Goal: Information Seeking & Learning: Stay updated

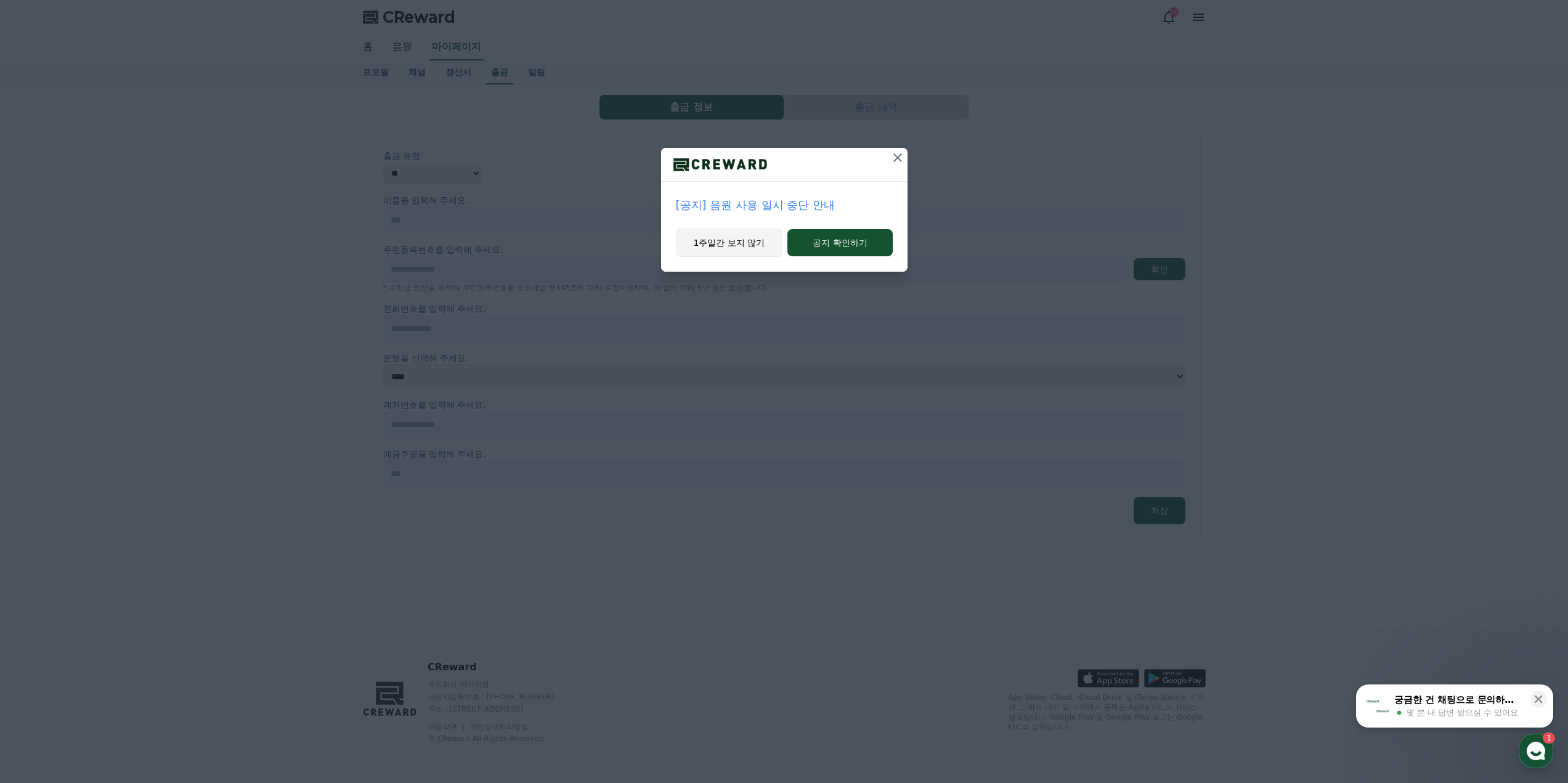
click at [748, 250] on button "1주일간 보지 않기" at bounding box center [729, 243] width 107 height 28
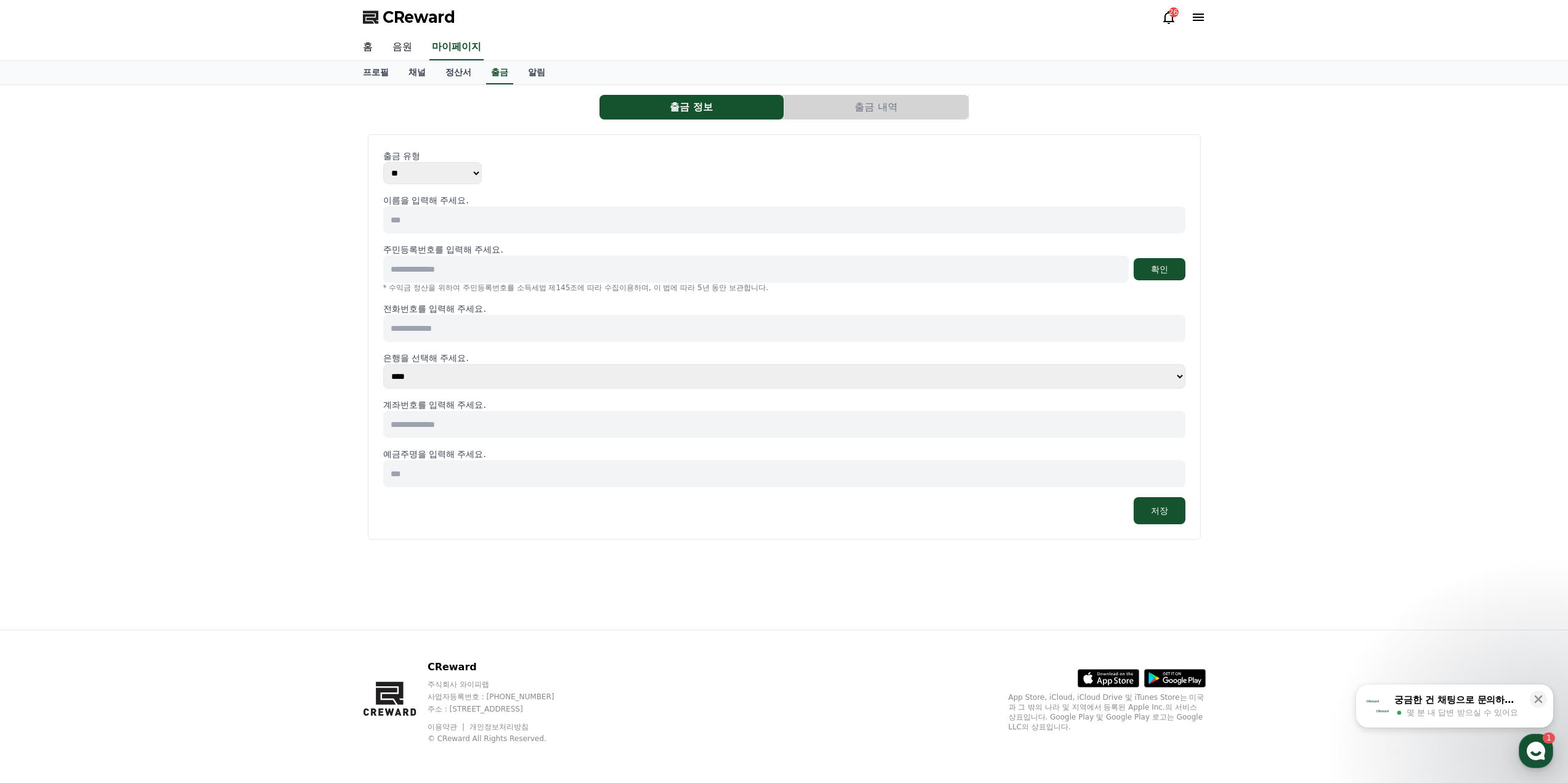
click at [407, 47] on link "음원" at bounding box center [403, 46] width 40 height 26
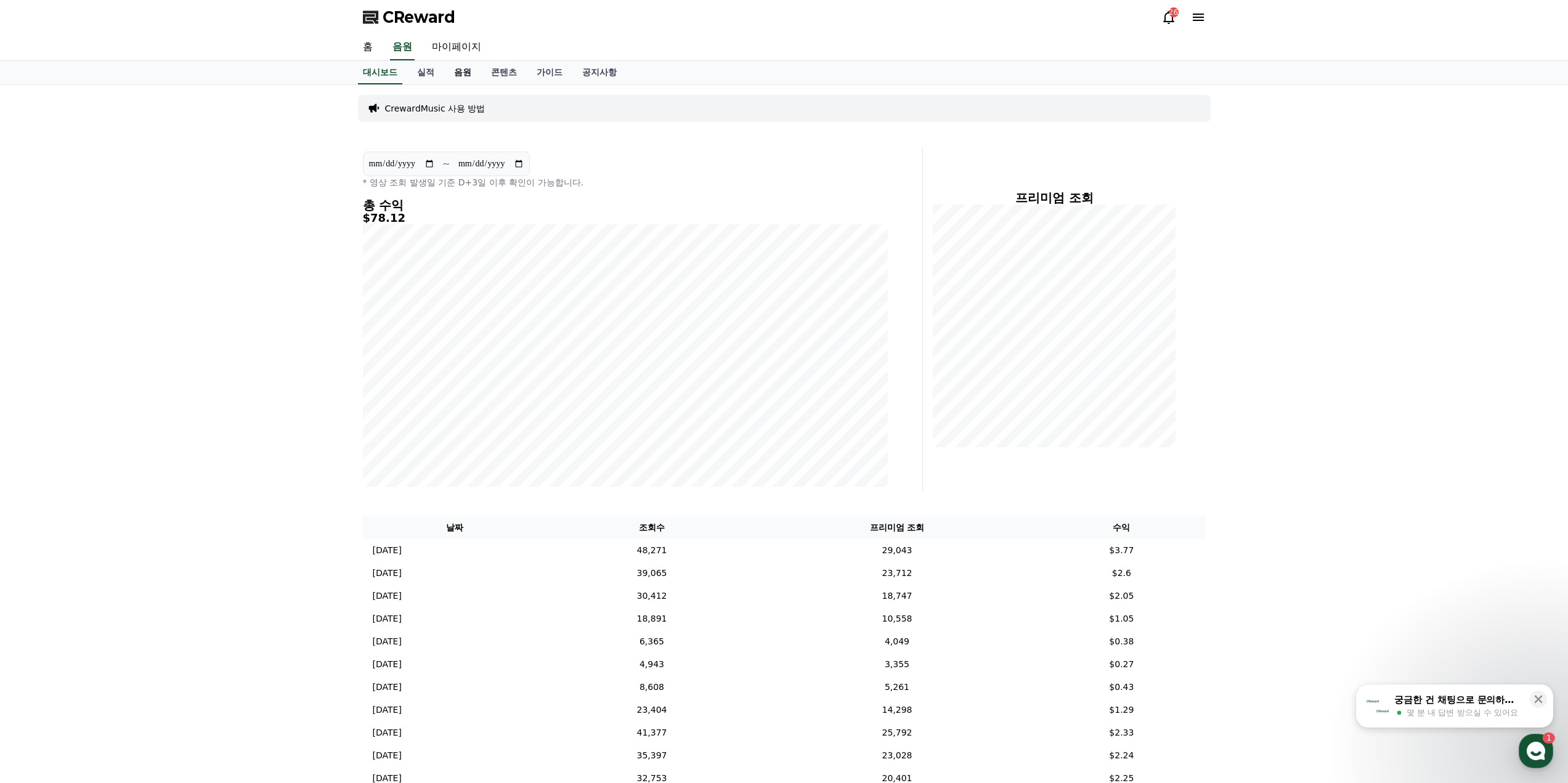
click at [467, 73] on link "음원" at bounding box center [462, 72] width 37 height 24
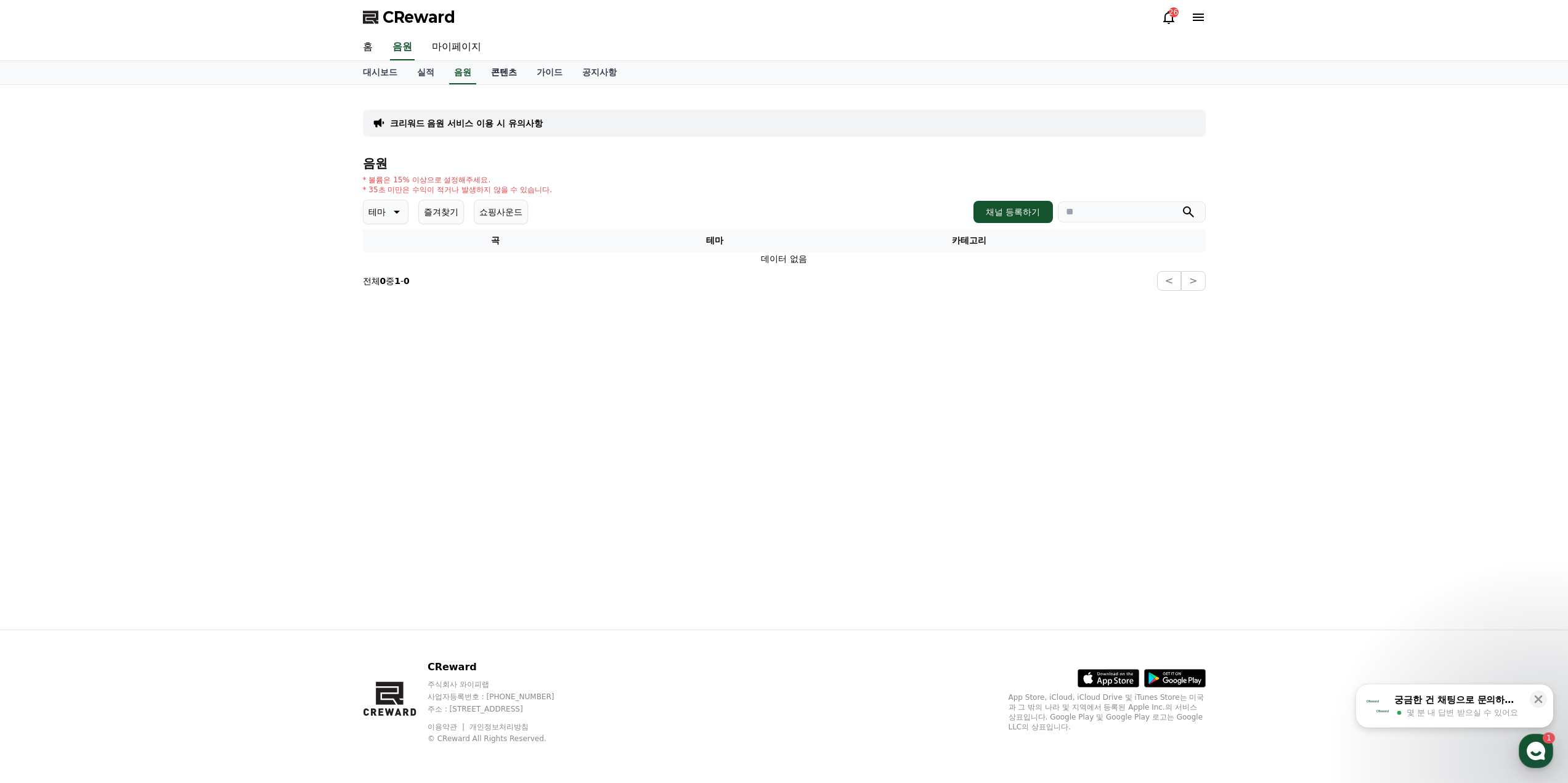
click at [504, 75] on link "콘텐츠" at bounding box center [503, 72] width 46 height 24
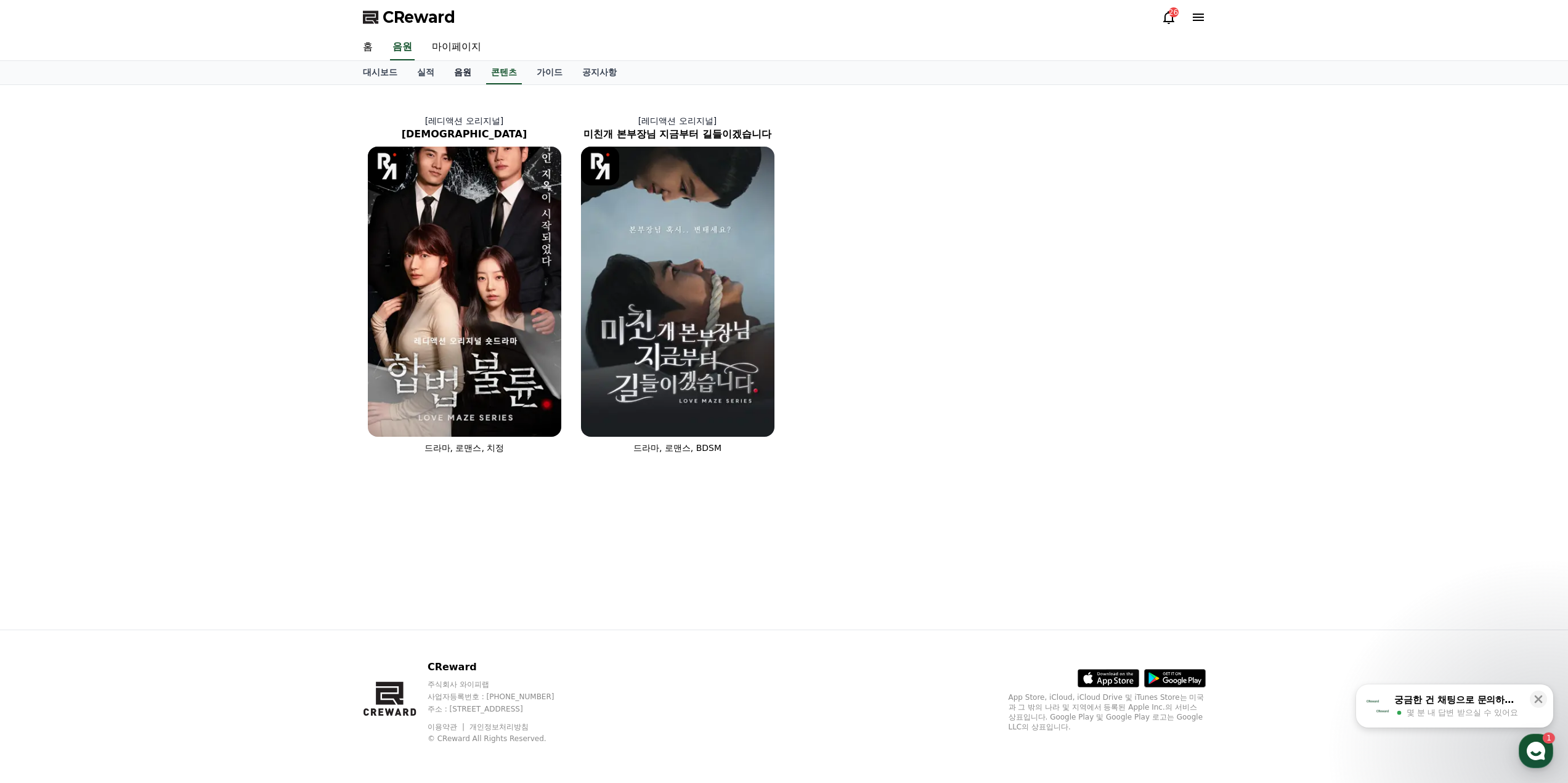
click at [459, 75] on link "음원" at bounding box center [462, 72] width 37 height 24
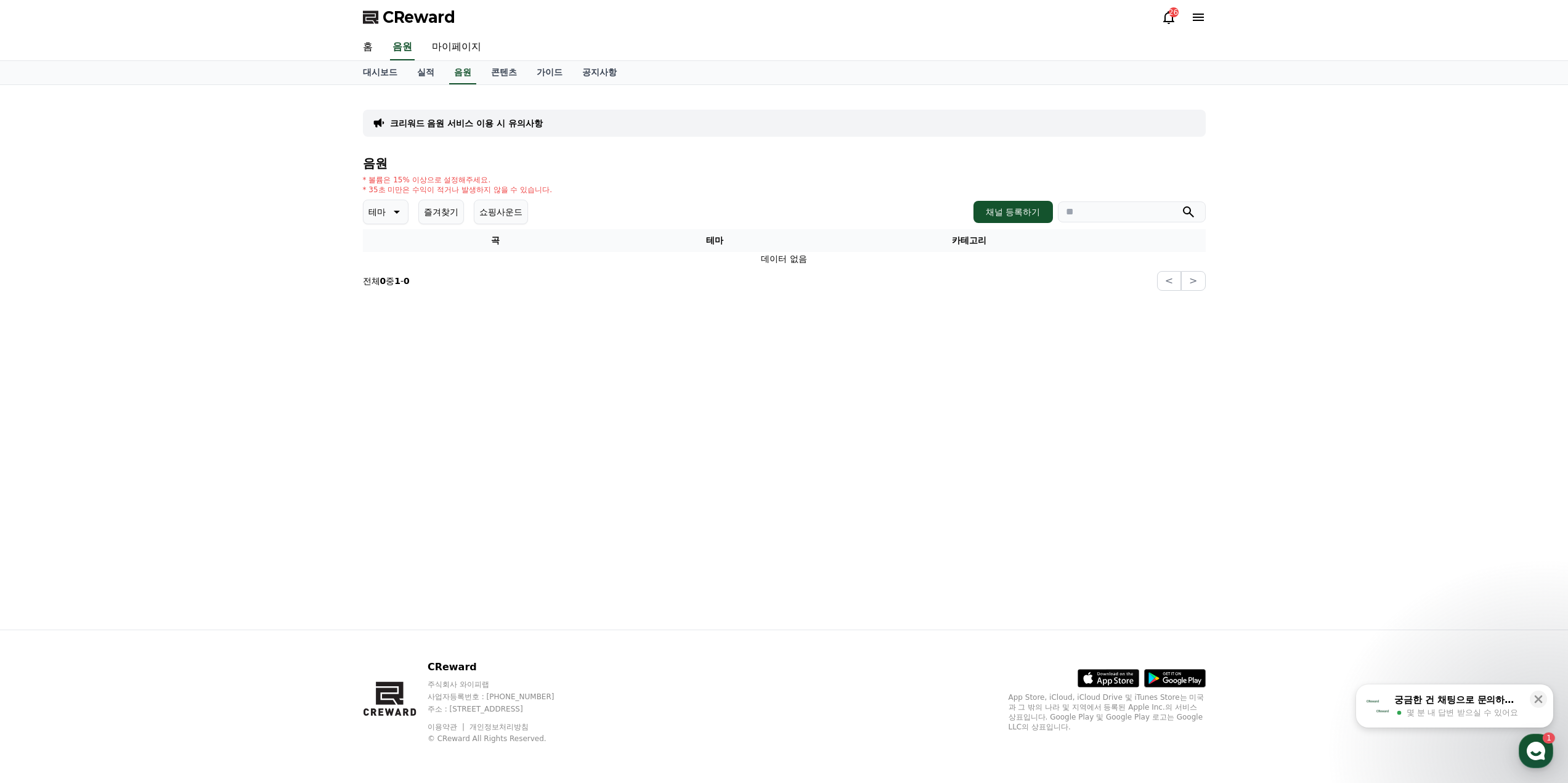
drag, startPoint x: 720, startPoint y: 293, endPoint x: 755, endPoint y: 337, distance: 56.2
click at [756, 333] on div "크리워드 음원 서비스 이용 시 유의사항 음원 * 볼륨은 15% 이상으로 설정해주세요. * 35초 미만은 수익이 적거나 발생하지 않을 수 있습니…" at bounding box center [784, 357] width 863 height 544
drag, startPoint x: 755, startPoint y: 337, endPoint x: 706, endPoint y: 337, distance: 49.0
click at [706, 337] on div "크리워드 음원 서비스 이용 시 유의사항 음원 * 볼륨은 15% 이상으로 설정해주세요. * 35초 미만은 수익이 적거나 발생하지 않을 수 있습니…" at bounding box center [784, 357] width 863 height 544
drag, startPoint x: 702, startPoint y: 337, endPoint x: 669, endPoint y: 341, distance: 33.2
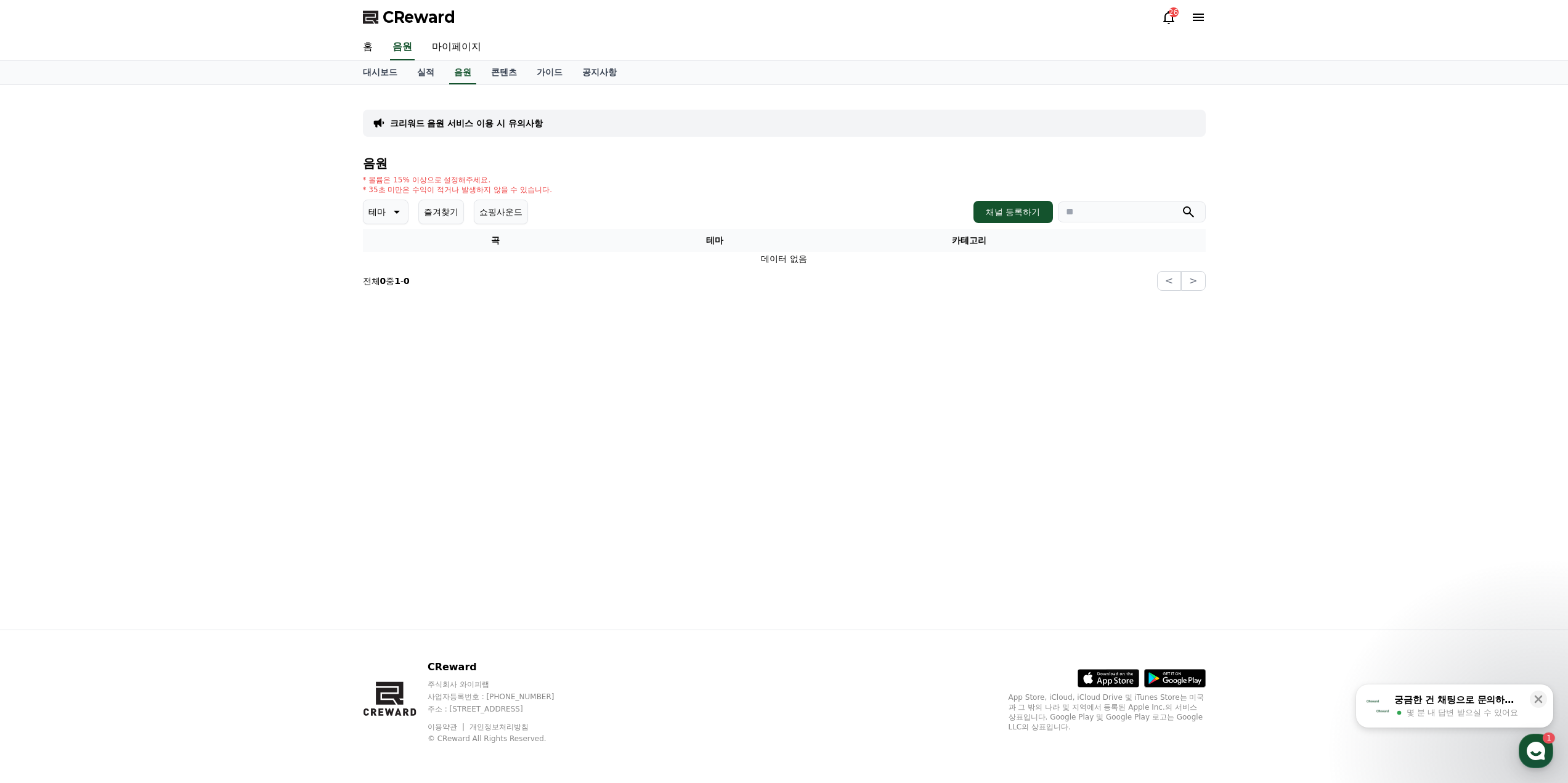
click at [671, 341] on div "크리워드 음원 서비스 이용 시 유의사항 음원 * 볼륨은 15% 이상으로 설정해주세요. * 35초 미만은 수익이 적거나 발생하지 않을 수 있습니…" at bounding box center [784, 357] width 863 height 544
drag, startPoint x: 650, startPoint y: 344, endPoint x: 471, endPoint y: 138, distance: 272.9
click at [587, 320] on div "크리워드 음원 서비스 이용 시 유의사항 음원 * 볼륨은 15% 이상으로 설정해주세요. * 35초 미만은 수익이 적거나 발생하지 않을 수 있습니…" at bounding box center [784, 357] width 863 height 544
click at [431, 73] on link "실적" at bounding box center [425, 72] width 37 height 24
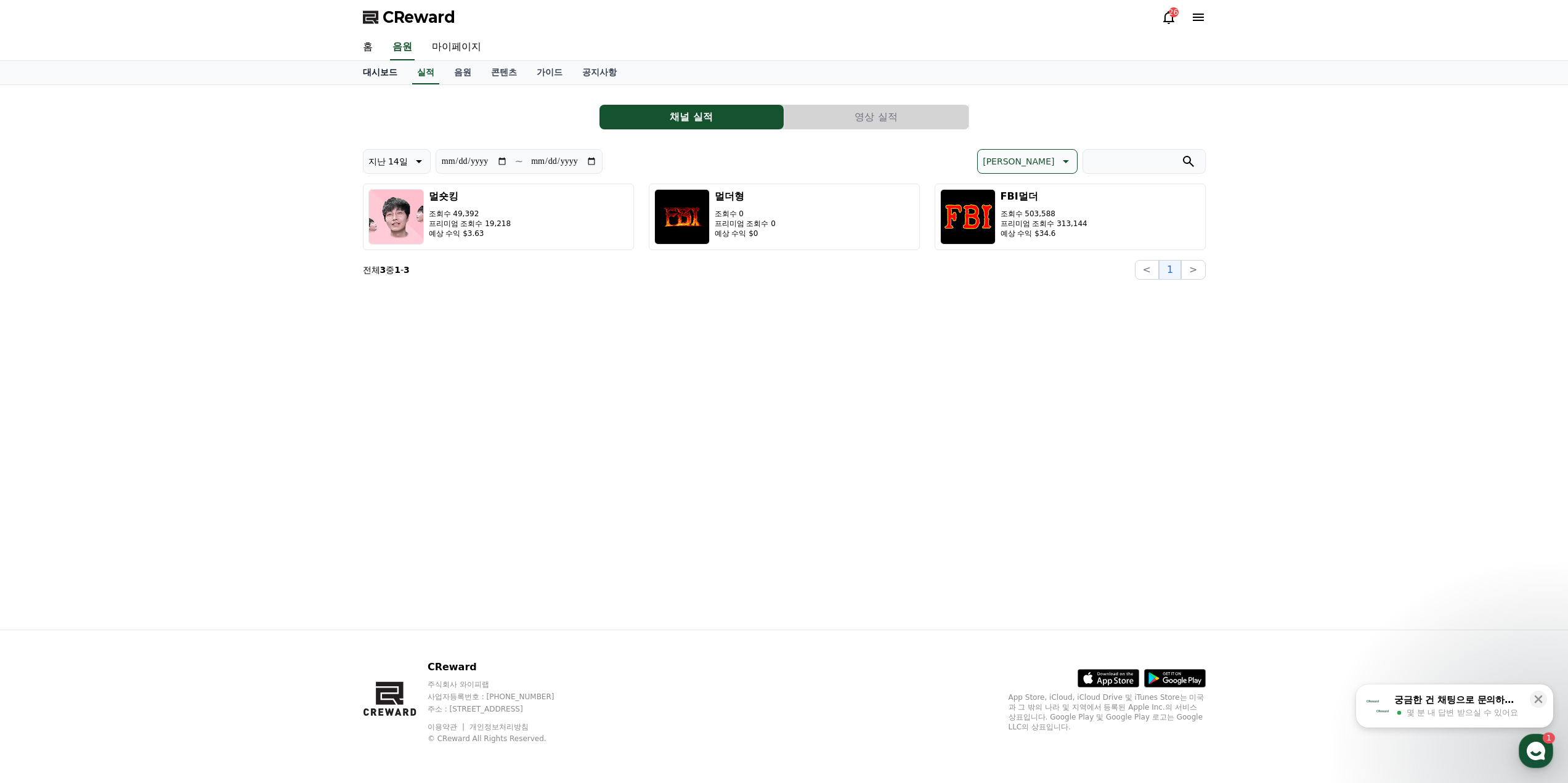
click at [386, 69] on link "대시보드" at bounding box center [379, 72] width 54 height 24
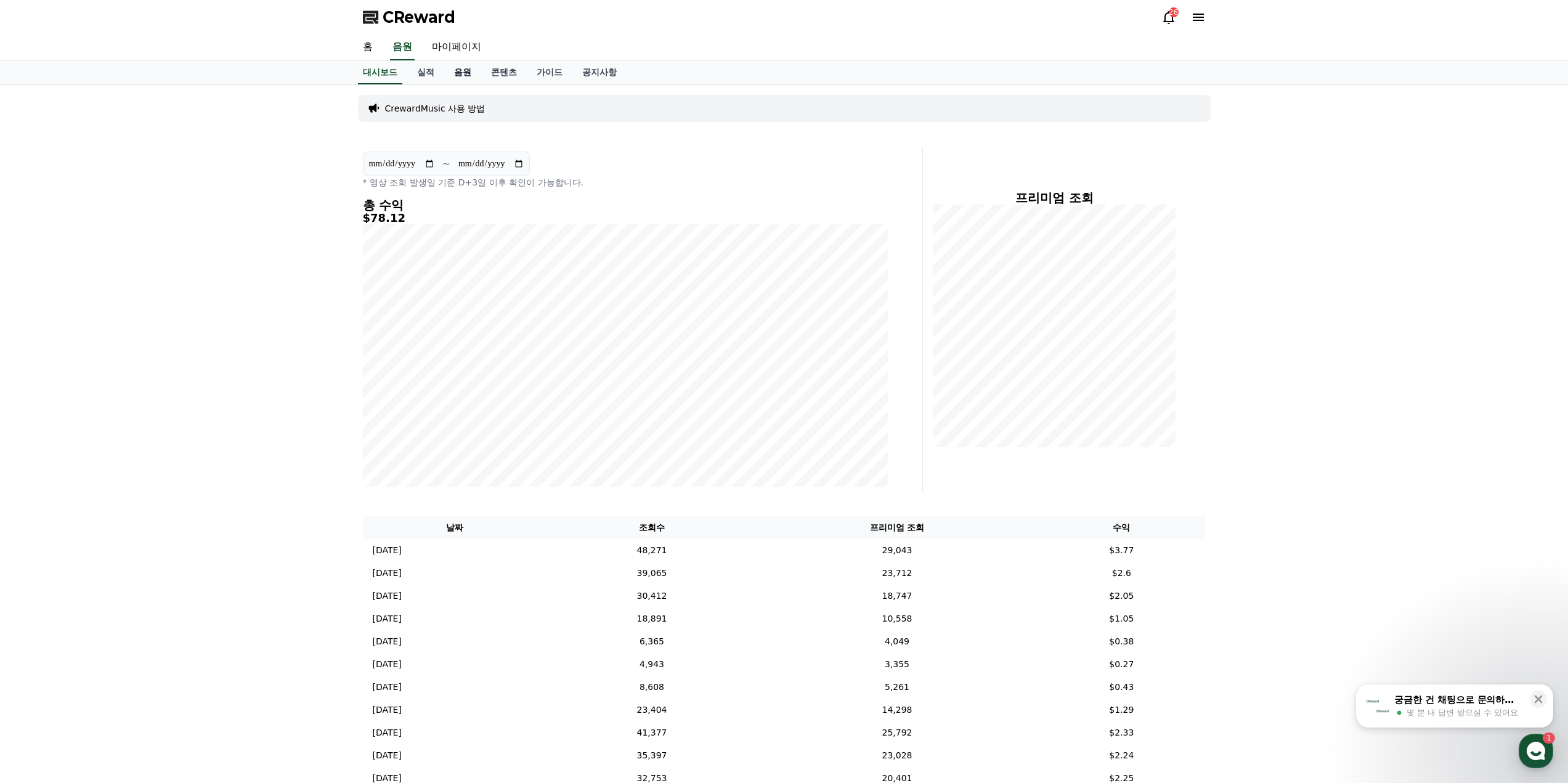
click at [468, 74] on link "음원" at bounding box center [462, 72] width 37 height 24
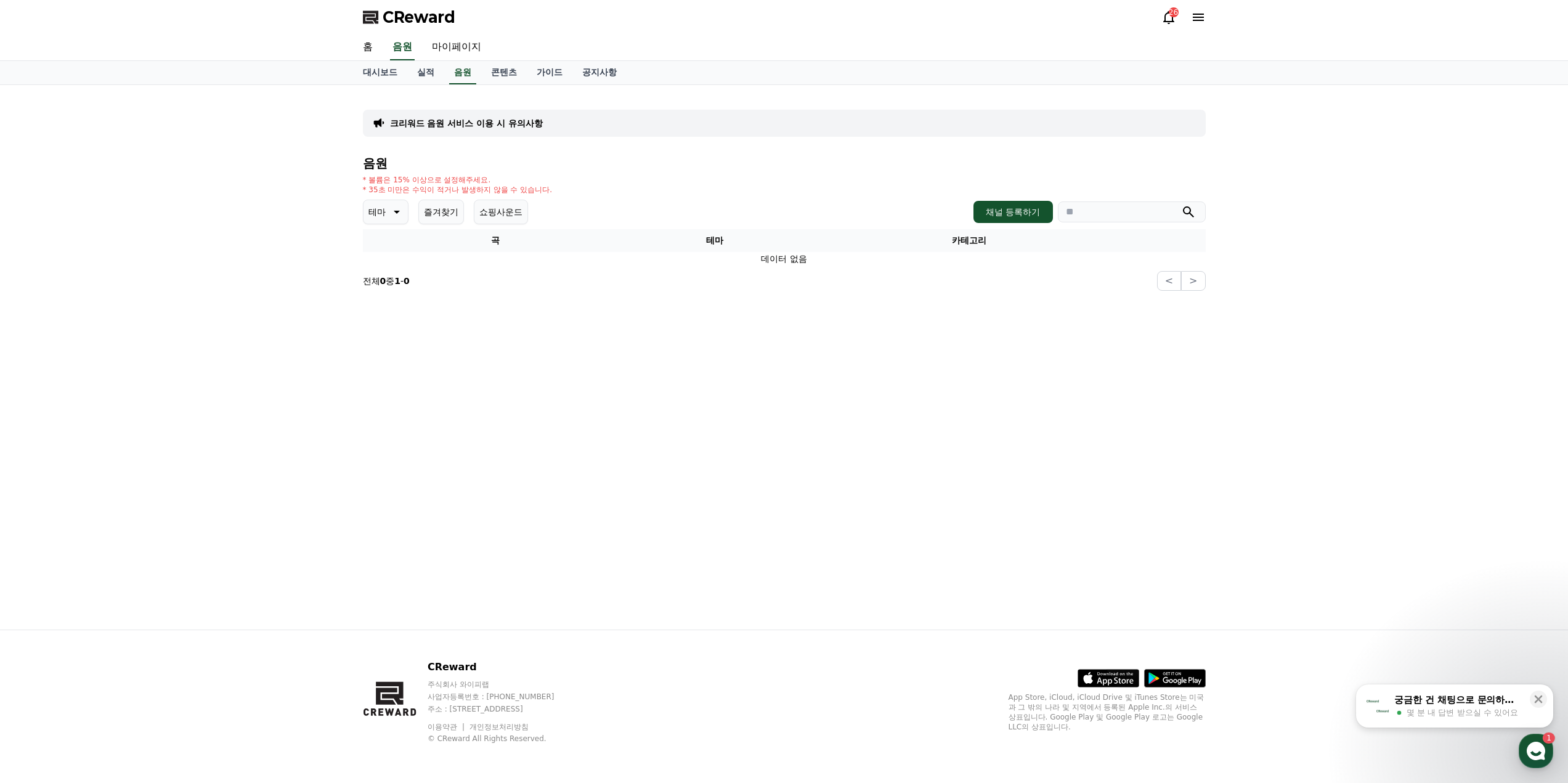
click at [497, 210] on button "쇼핑사운드" at bounding box center [501, 212] width 54 height 25
click at [441, 213] on button "즐겨찾기" at bounding box center [441, 212] width 46 height 25
click at [397, 213] on icon at bounding box center [395, 212] width 15 height 15
click at [390, 240] on button "전체" at bounding box center [378, 245] width 27 height 27
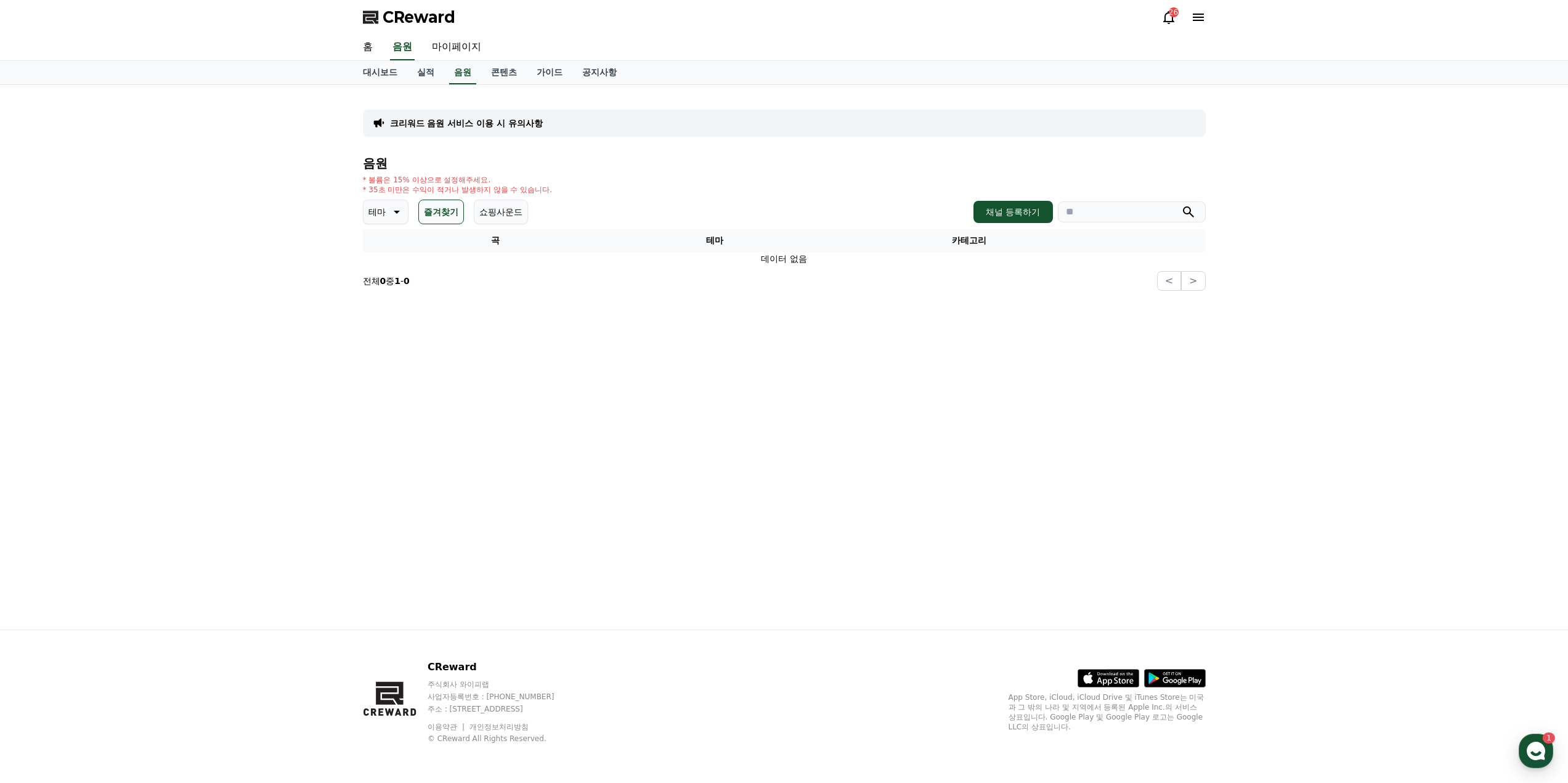
drag, startPoint x: 625, startPoint y: 334, endPoint x: 578, endPoint y: 337, distance: 47.1
click at [578, 337] on div "크리워드 음원 서비스 이용 시 유의사항 음원 * 볼륨은 15% 이상으로 설정해주세요. * 35초 미만은 수익이 적거나 발생하지 않을 수 있습니…" at bounding box center [784, 357] width 863 height 544
click at [1171, 13] on div "26" at bounding box center [1174, 12] width 9 height 9
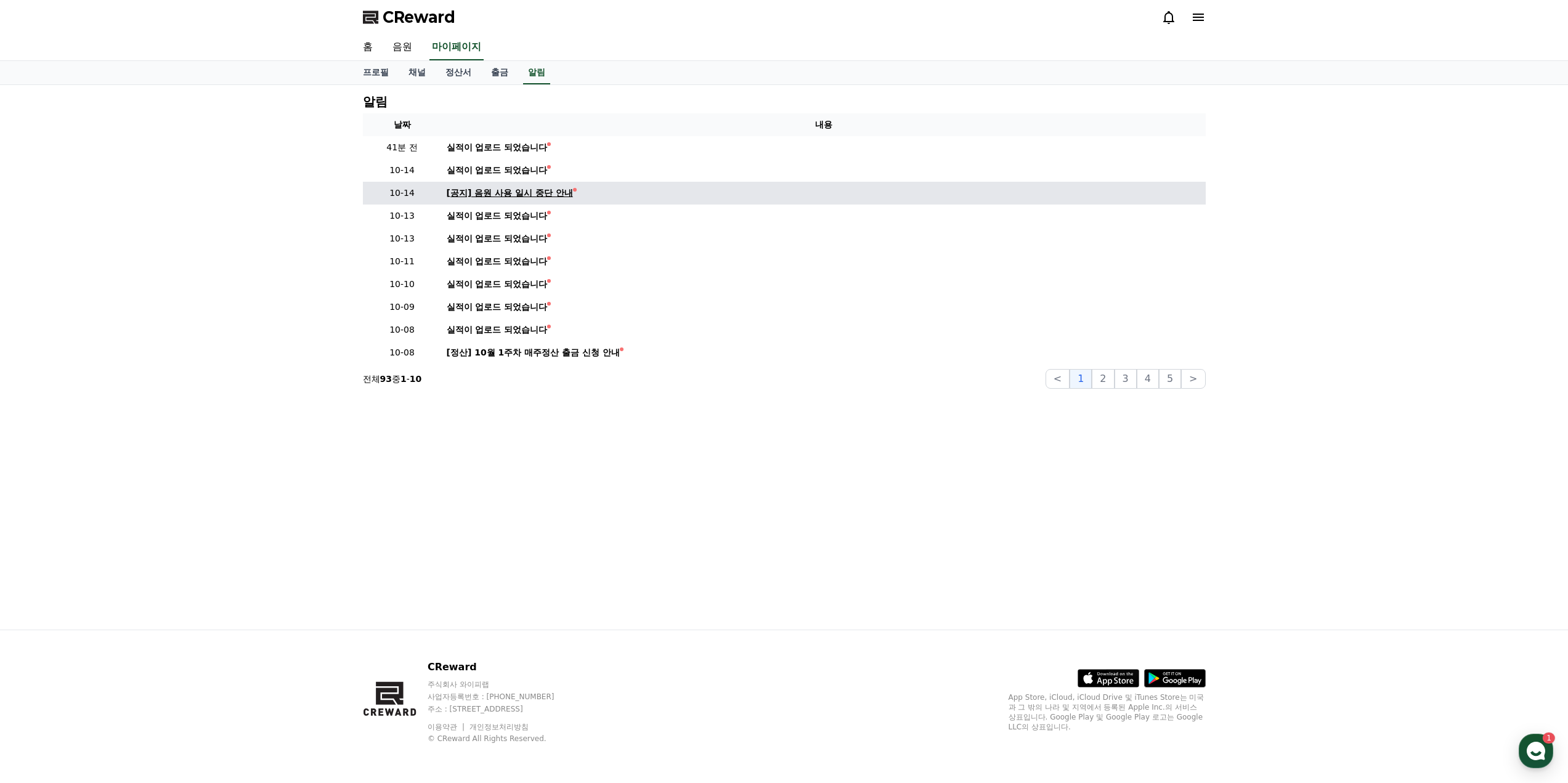
click at [542, 194] on div "[공지] 음원 사용 일시 중단 안내" at bounding box center [509, 193] width 126 height 13
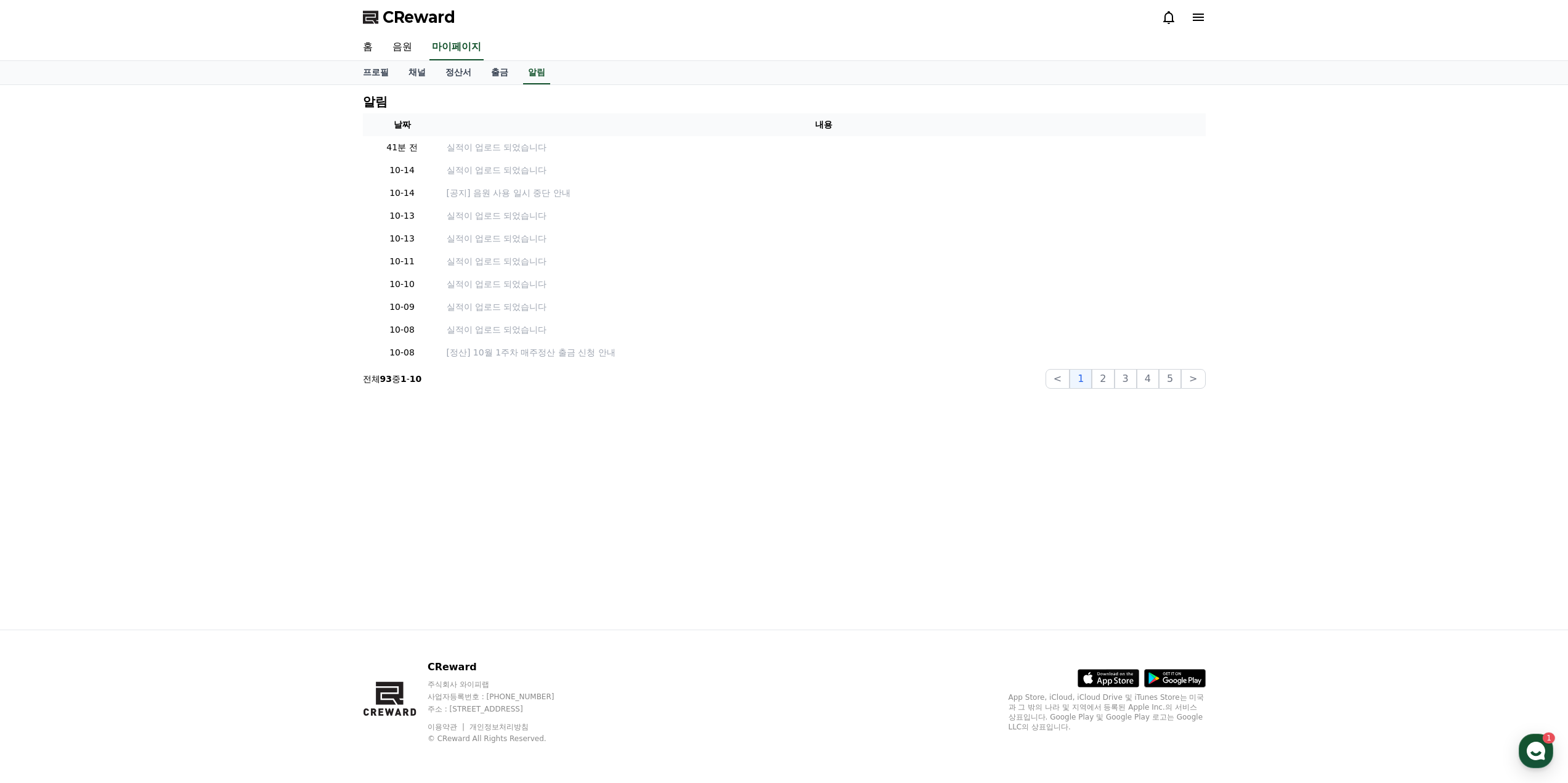
click at [267, 281] on div "알림 날짜 내용 41분 전 실적이 업로드 되었습니다 10-14 실적이 업로드 되었습니다 10-14 [공지] 음원 사용 일시 중단 안내 10-1…" at bounding box center [784, 357] width 1568 height 544
